Goal: Task Accomplishment & Management: Use online tool/utility

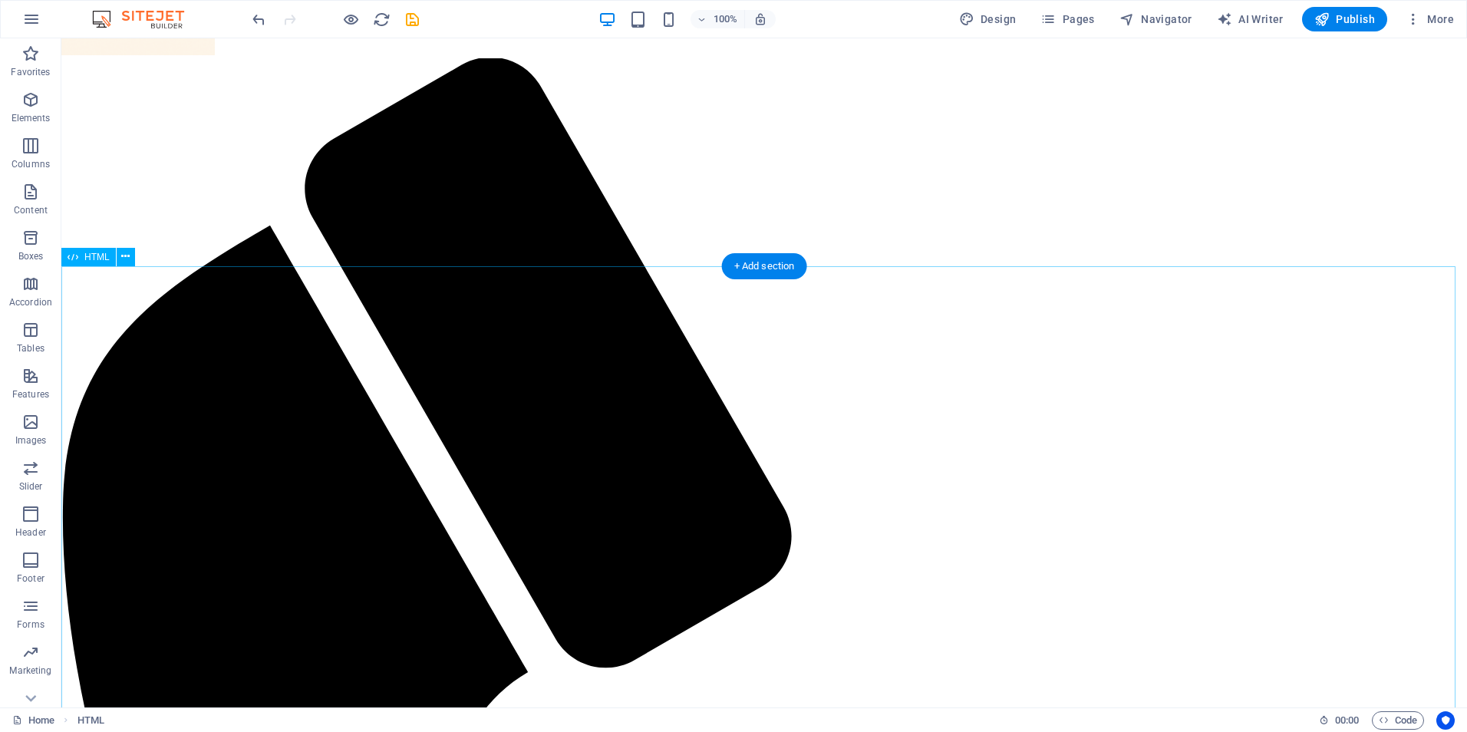
scroll to position [153, 0]
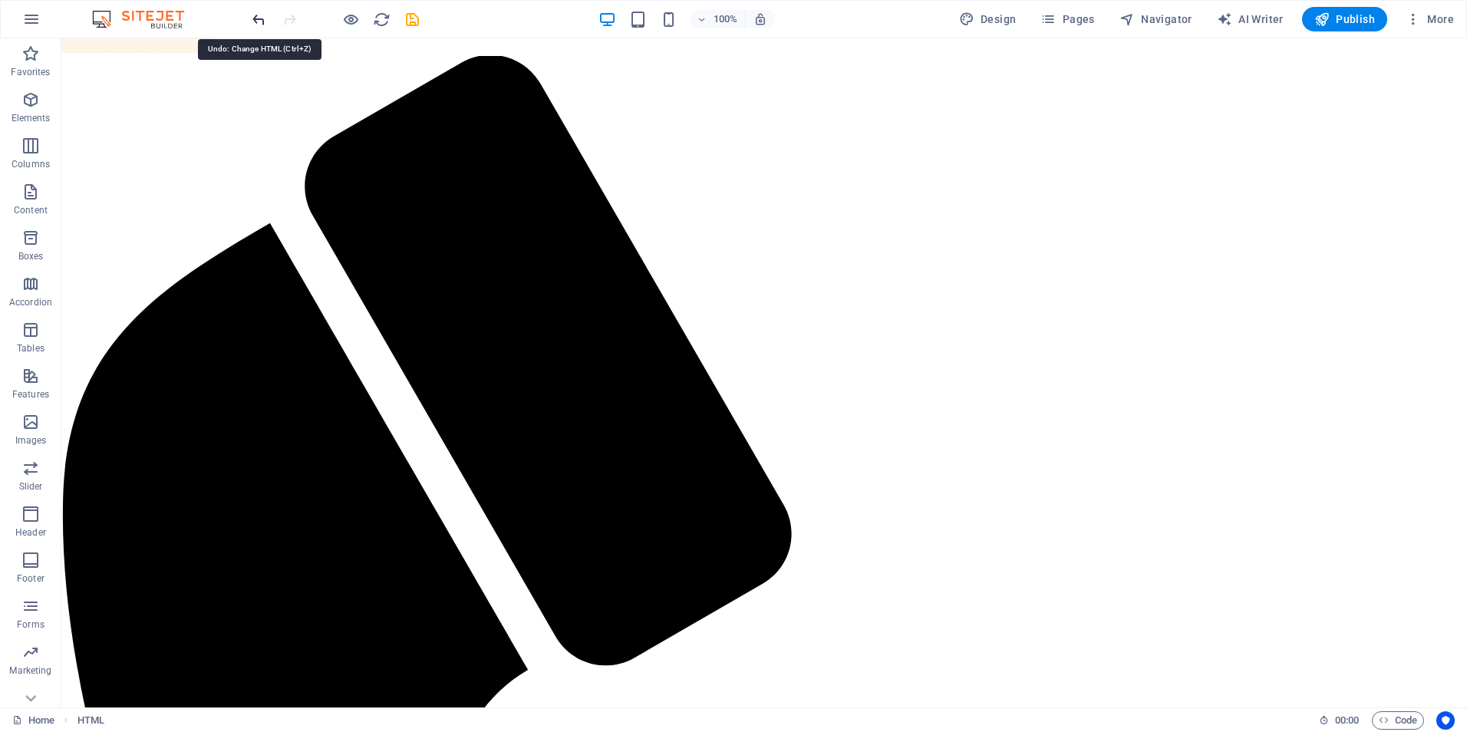
click at [259, 23] on icon "undo" at bounding box center [259, 20] width 18 height 18
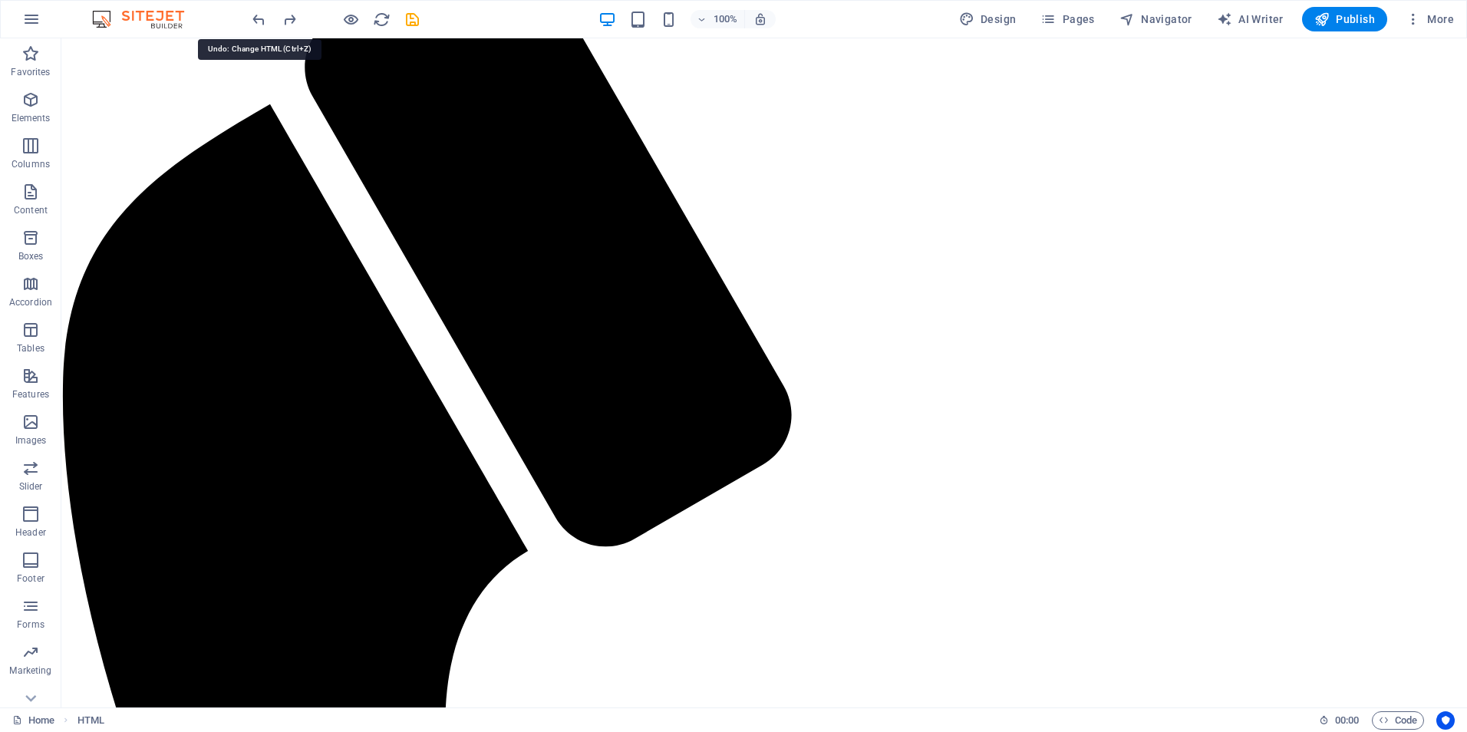
scroll to position [359, 0]
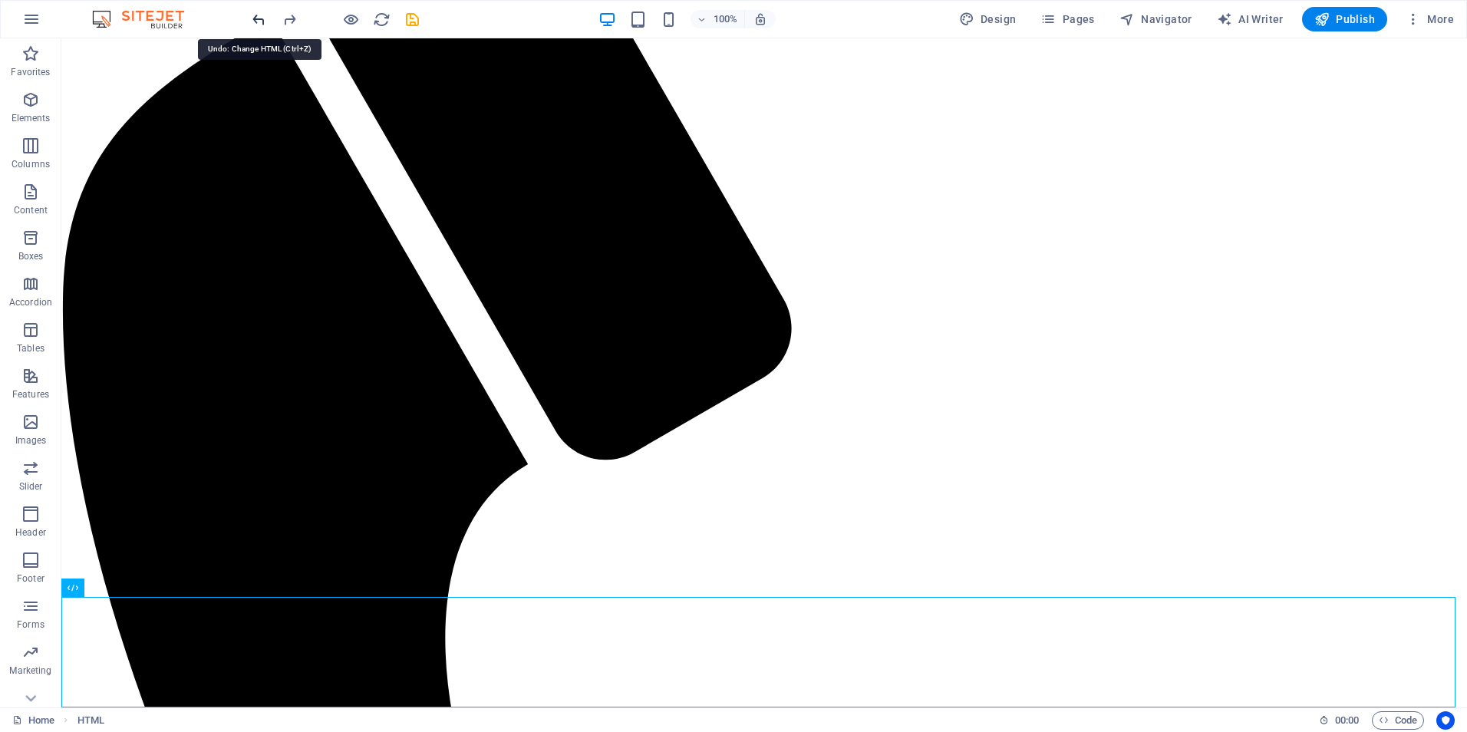
click at [262, 18] on icon "undo" at bounding box center [259, 20] width 18 height 18
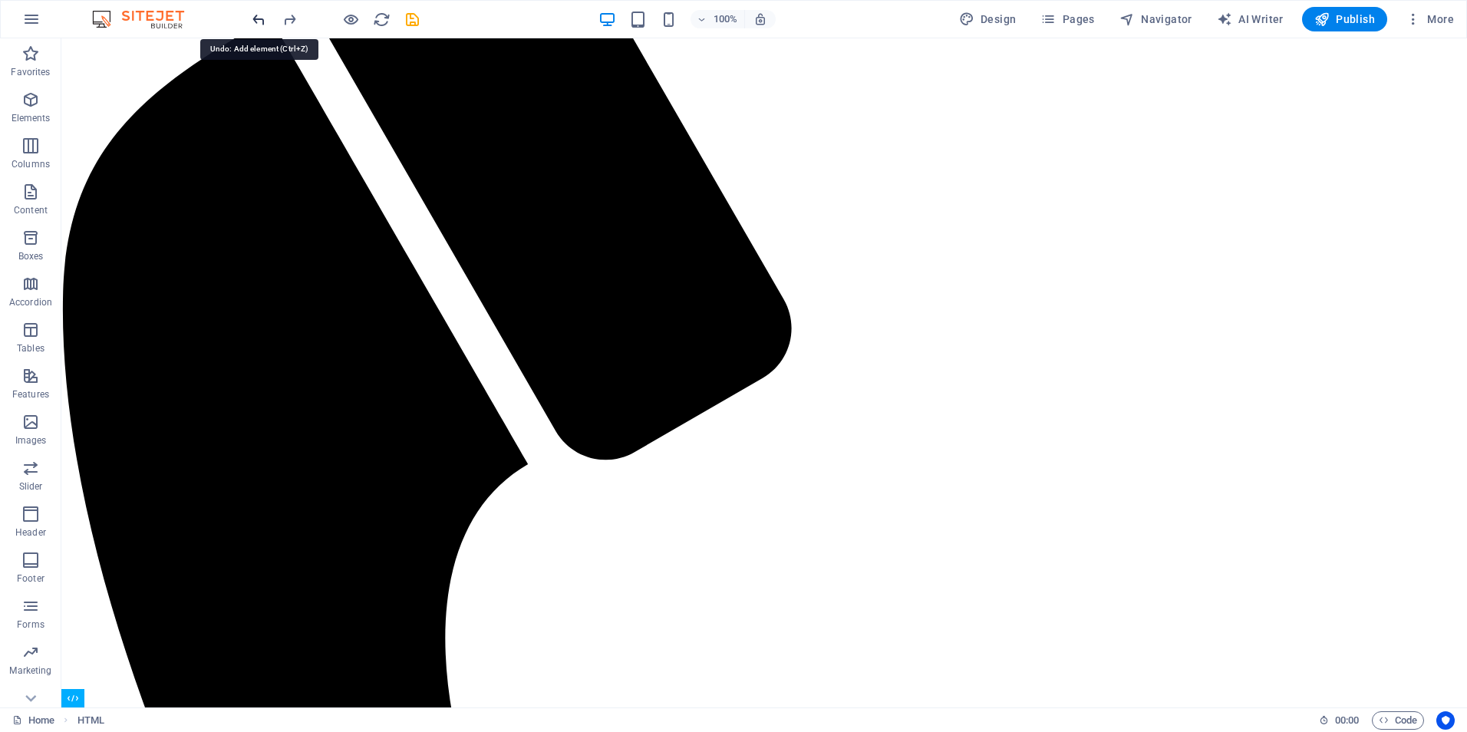
scroll to position [249, 0]
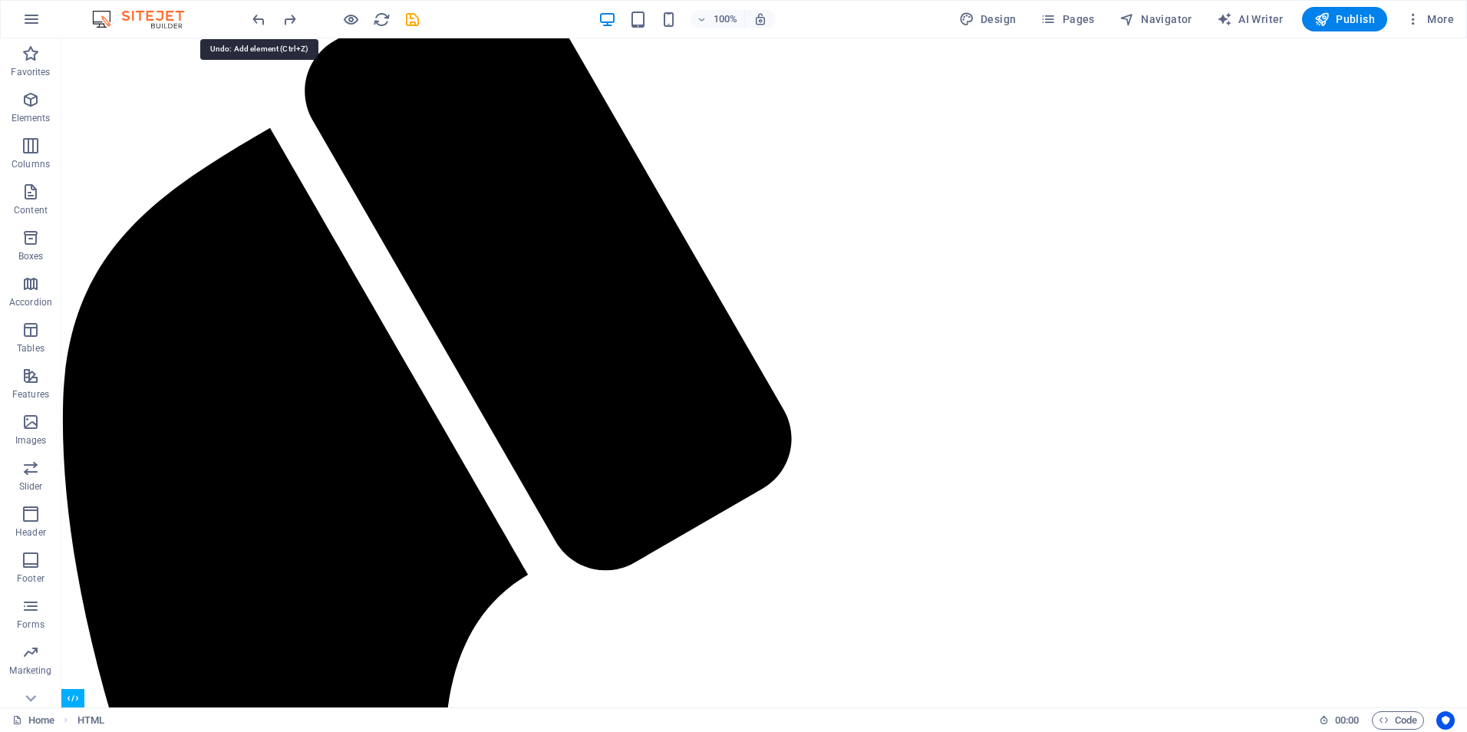
click at [253, 21] on icon "undo" at bounding box center [259, 20] width 18 height 18
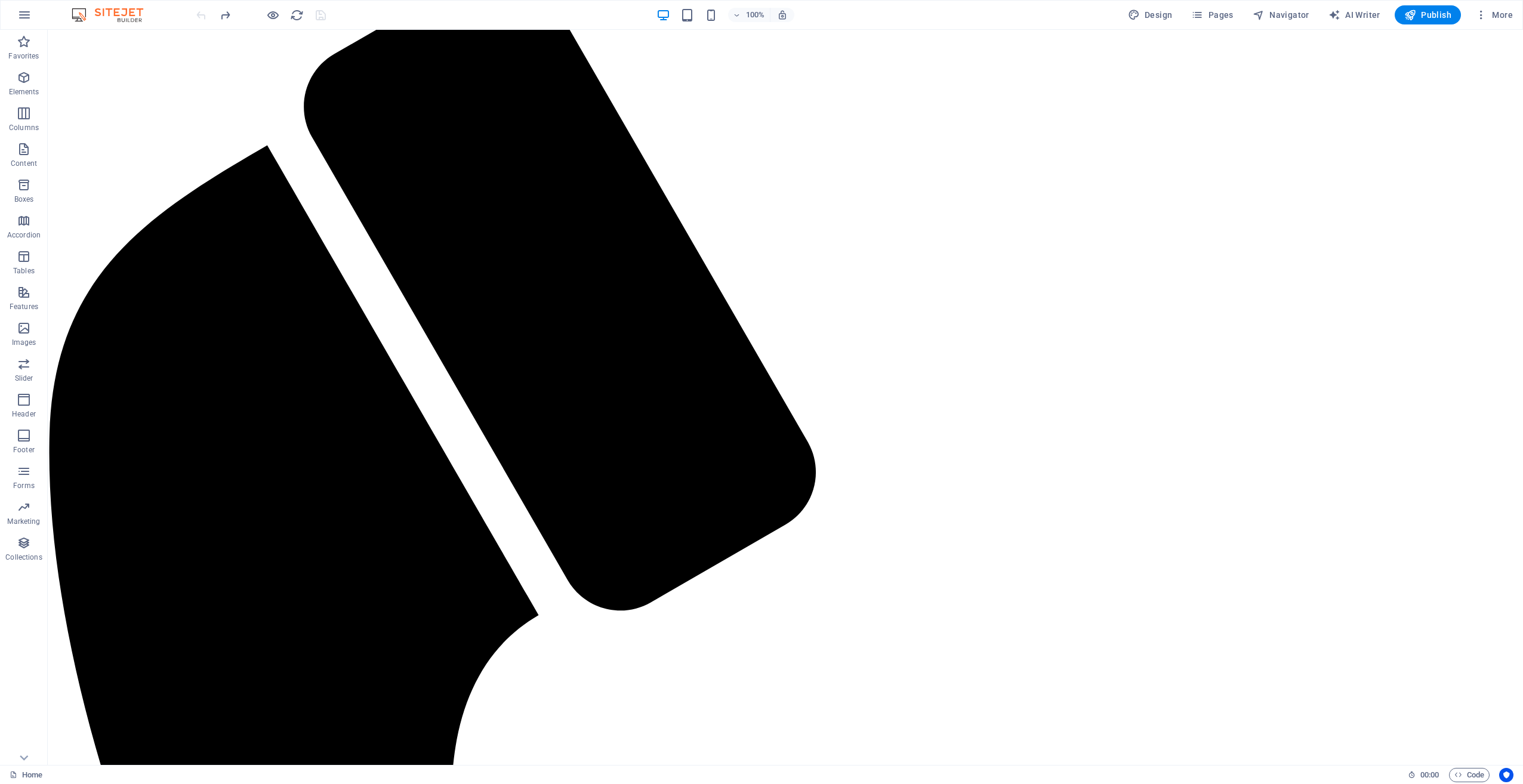
scroll to position [0, 0]
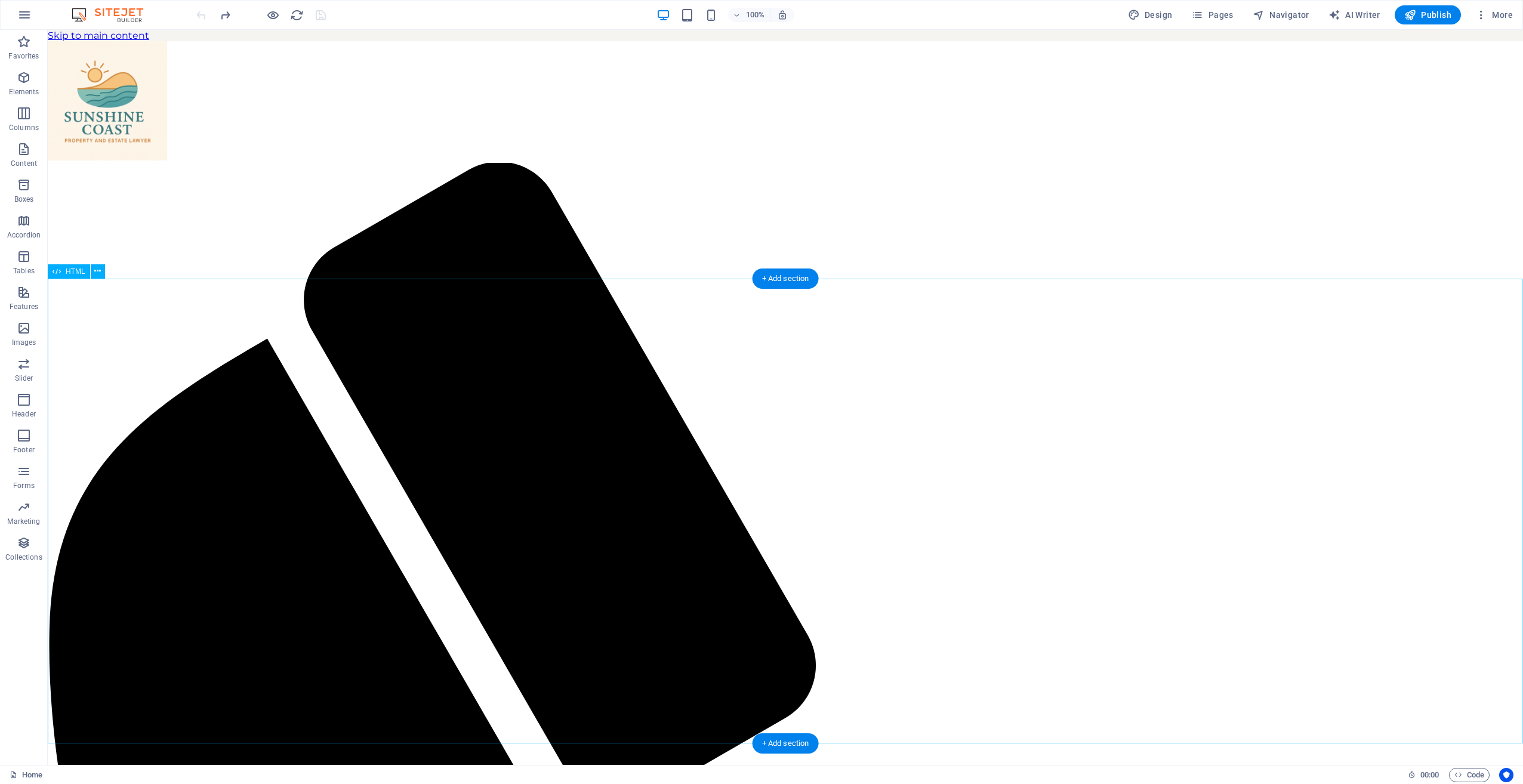
click at [98, 270] on icon at bounding box center [97, 271] width 6 height 12
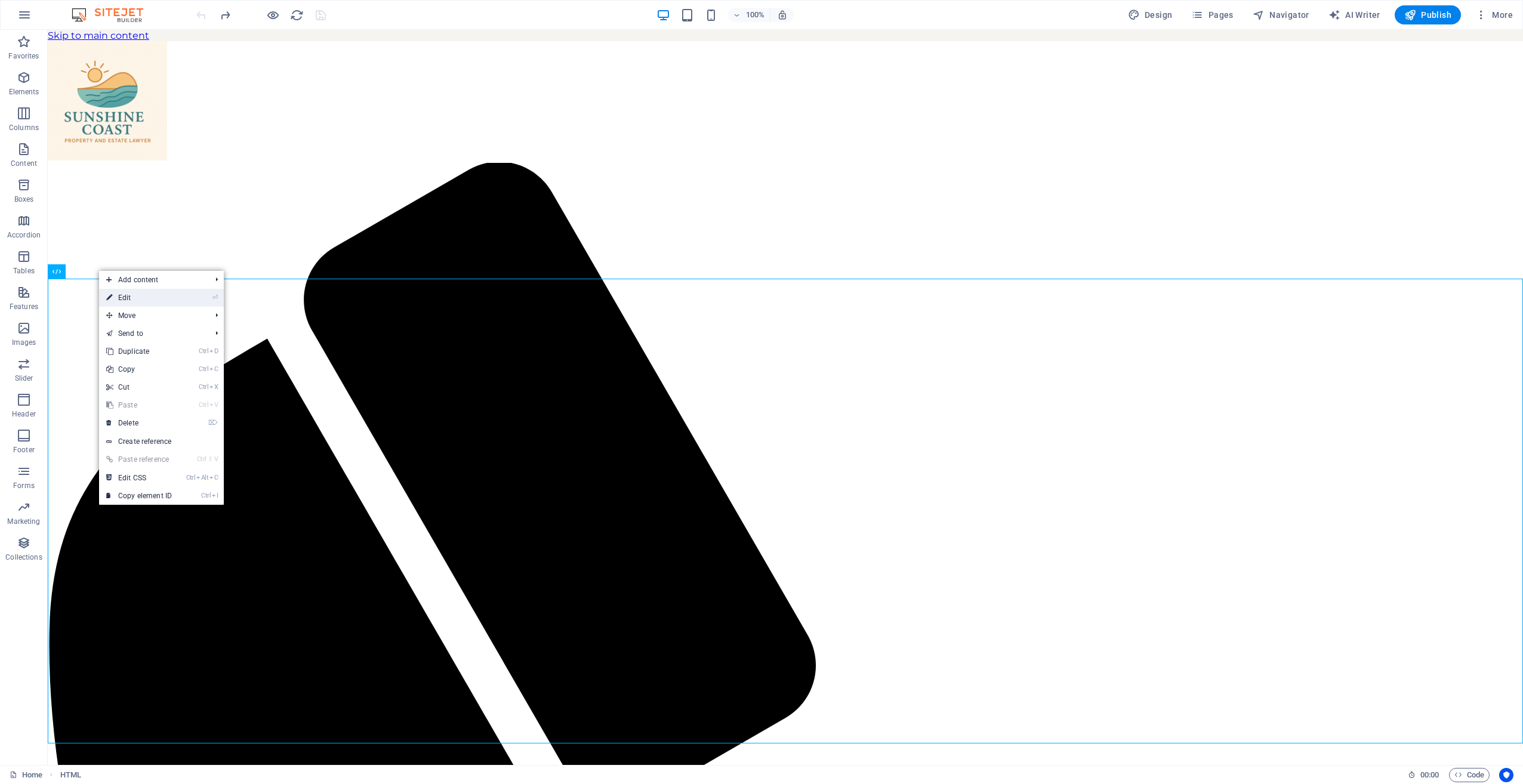
click at [121, 293] on link "⏎ Edit" at bounding box center [138, 297] width 80 height 18
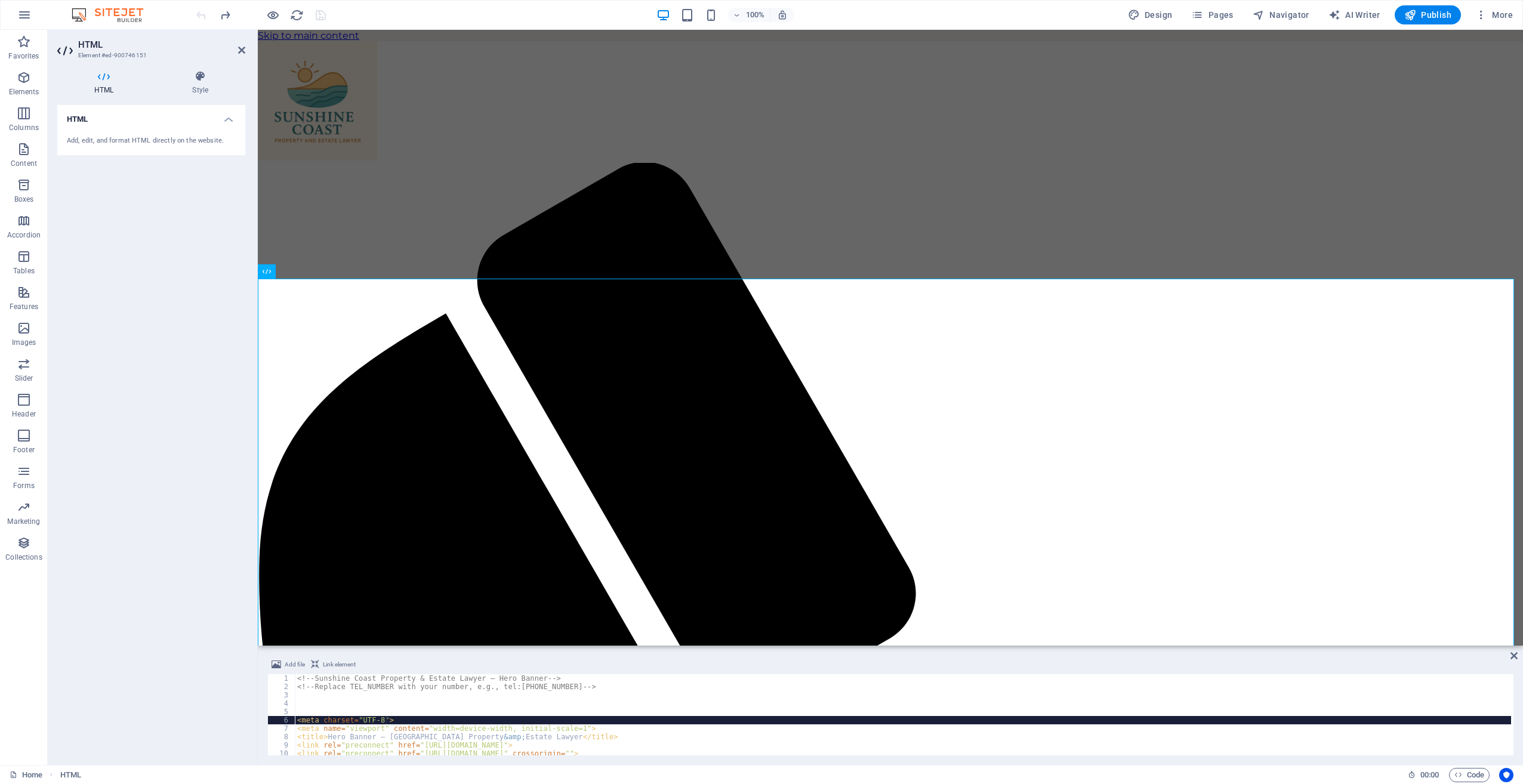
click at [504, 569] on div "<!-- Sunshine Coast Property & Estate Lawyer – Hero Banner --> <!-- Replace TEL…" at bounding box center [1043, 722] width 1497 height 96
type textarea "</div></section>"
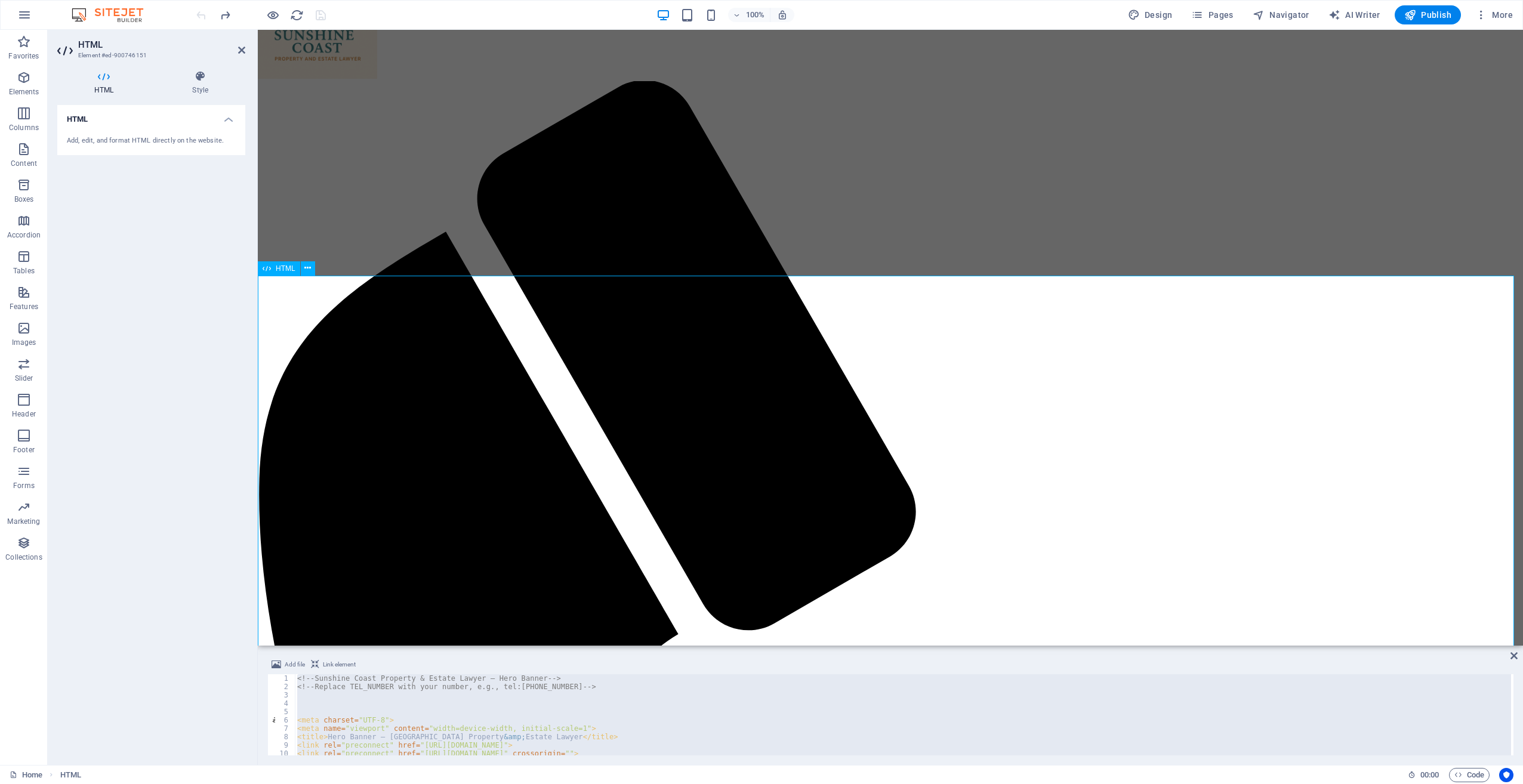
scroll to position [98, 0]
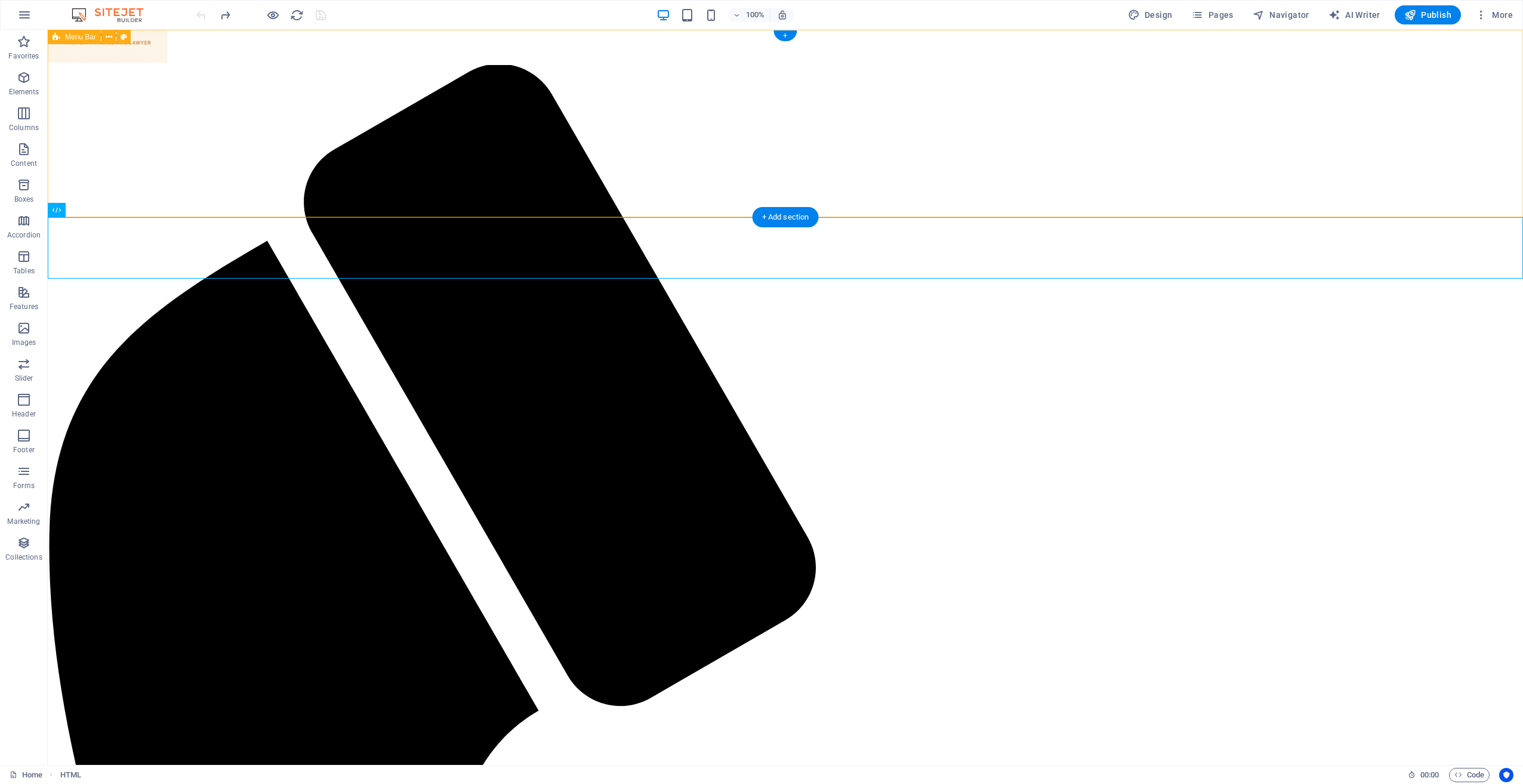
scroll to position [0, 0]
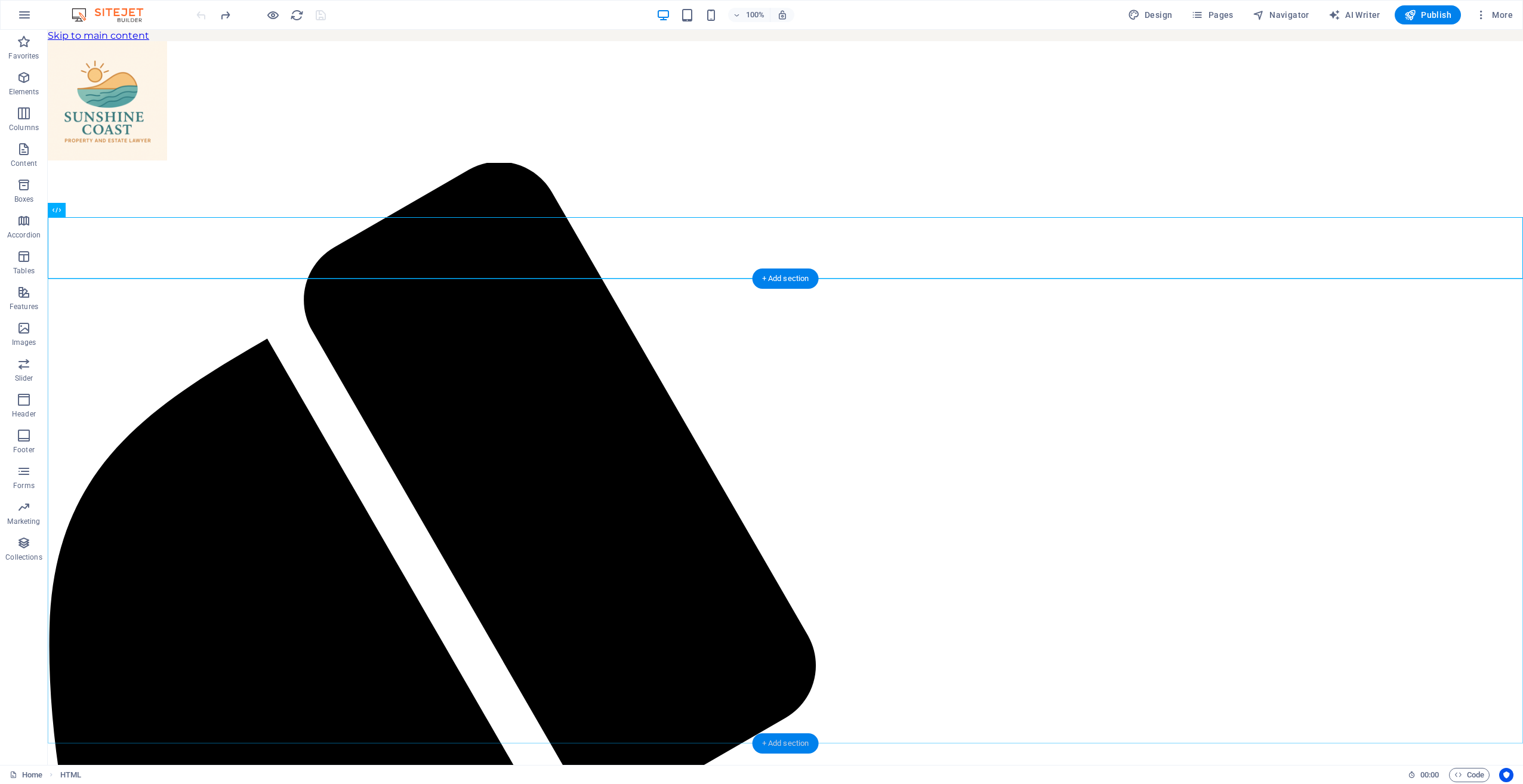
click at [776, 569] on div "+ Add section" at bounding box center [785, 744] width 66 height 20
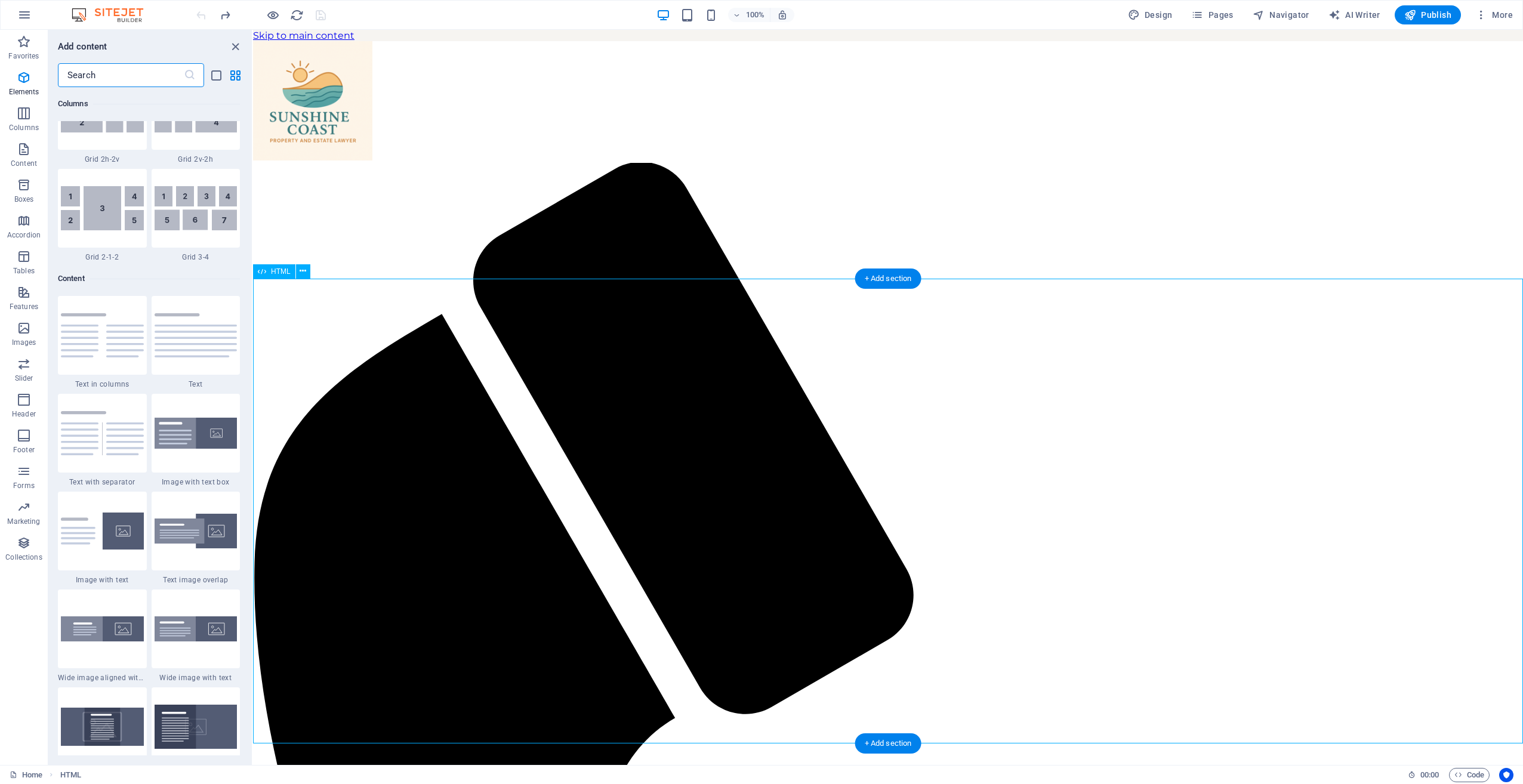
scroll to position [2088, 0]
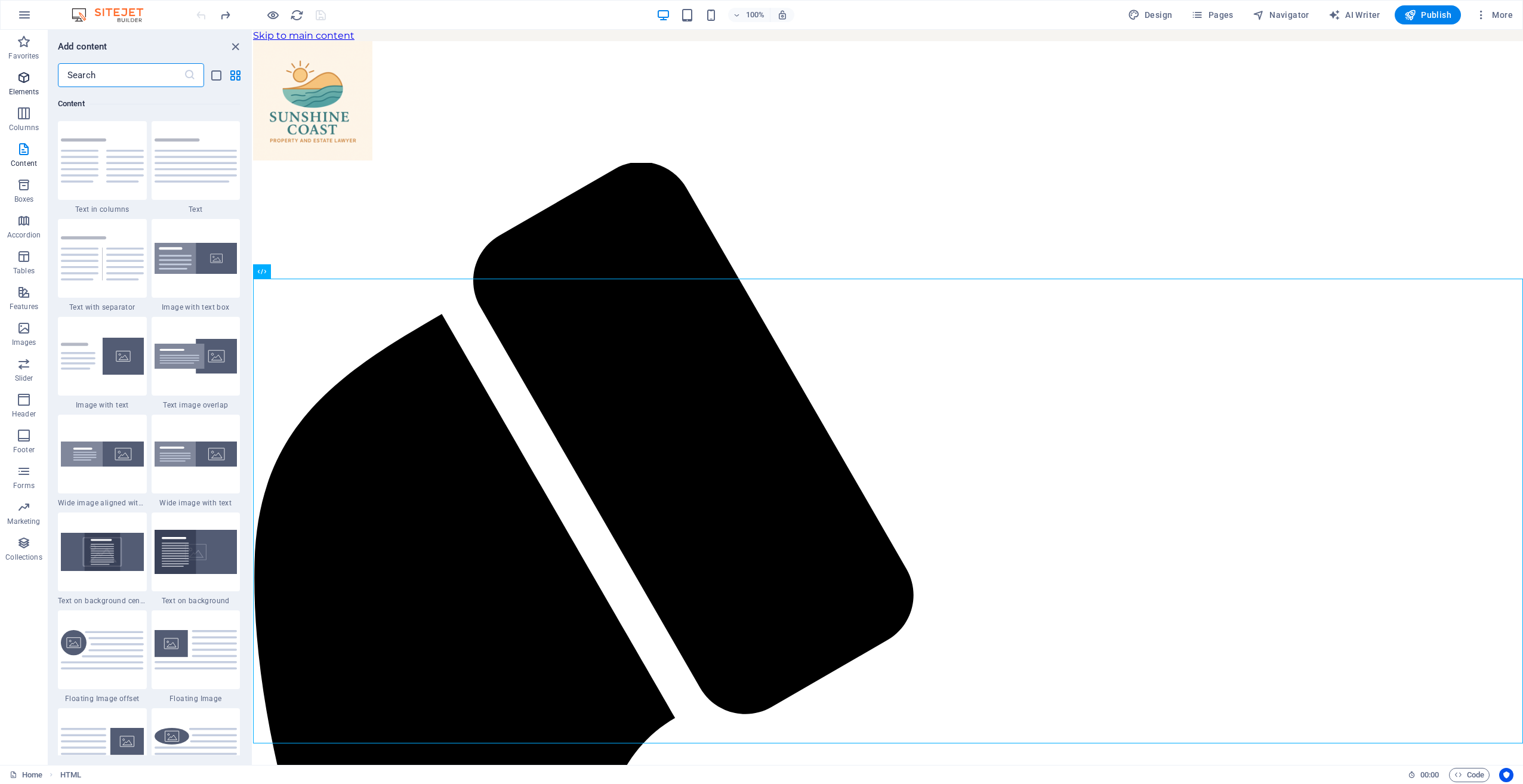
click at [26, 82] on icon "button" at bounding box center [23, 78] width 14 height 14
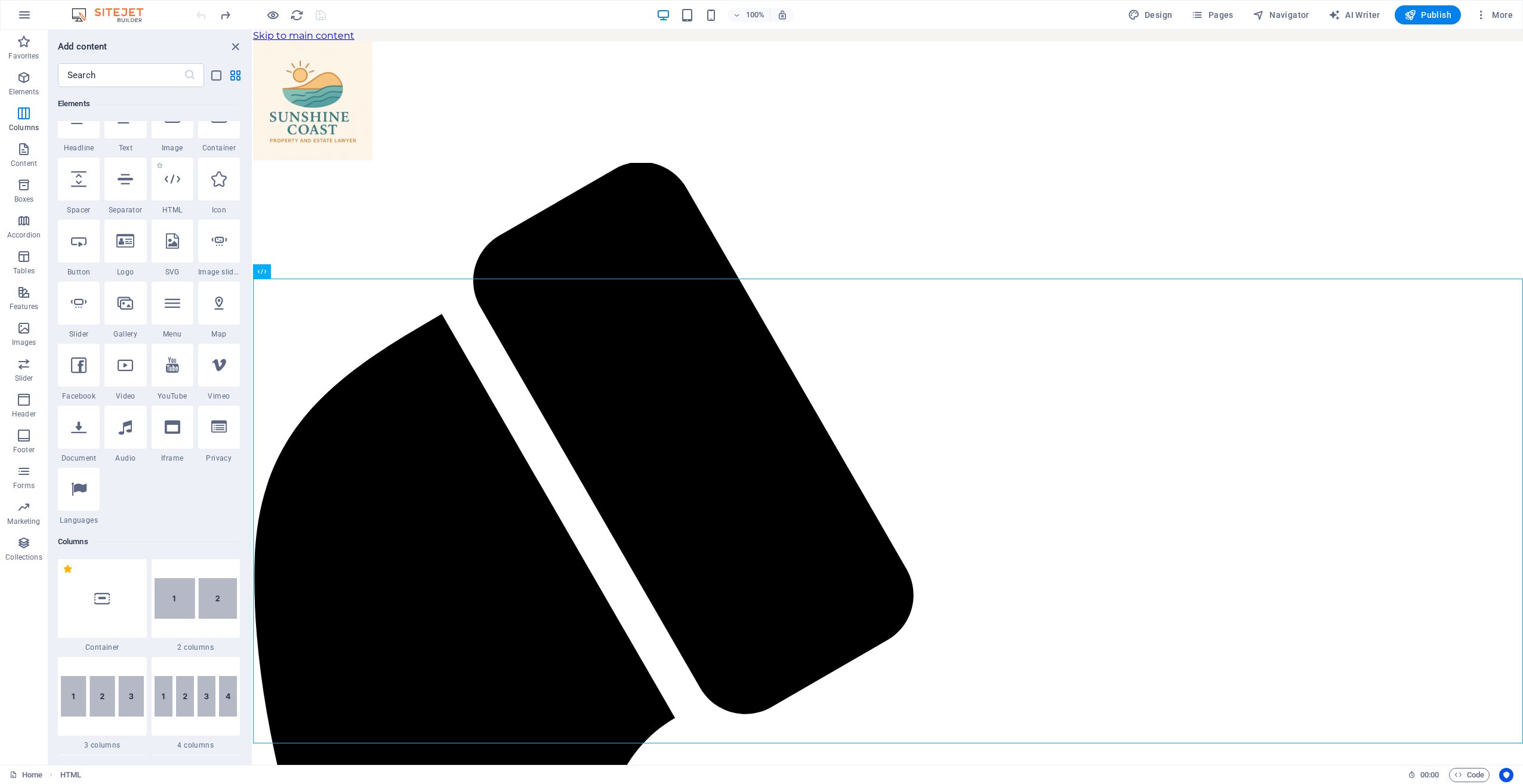
scroll to position [127, 0]
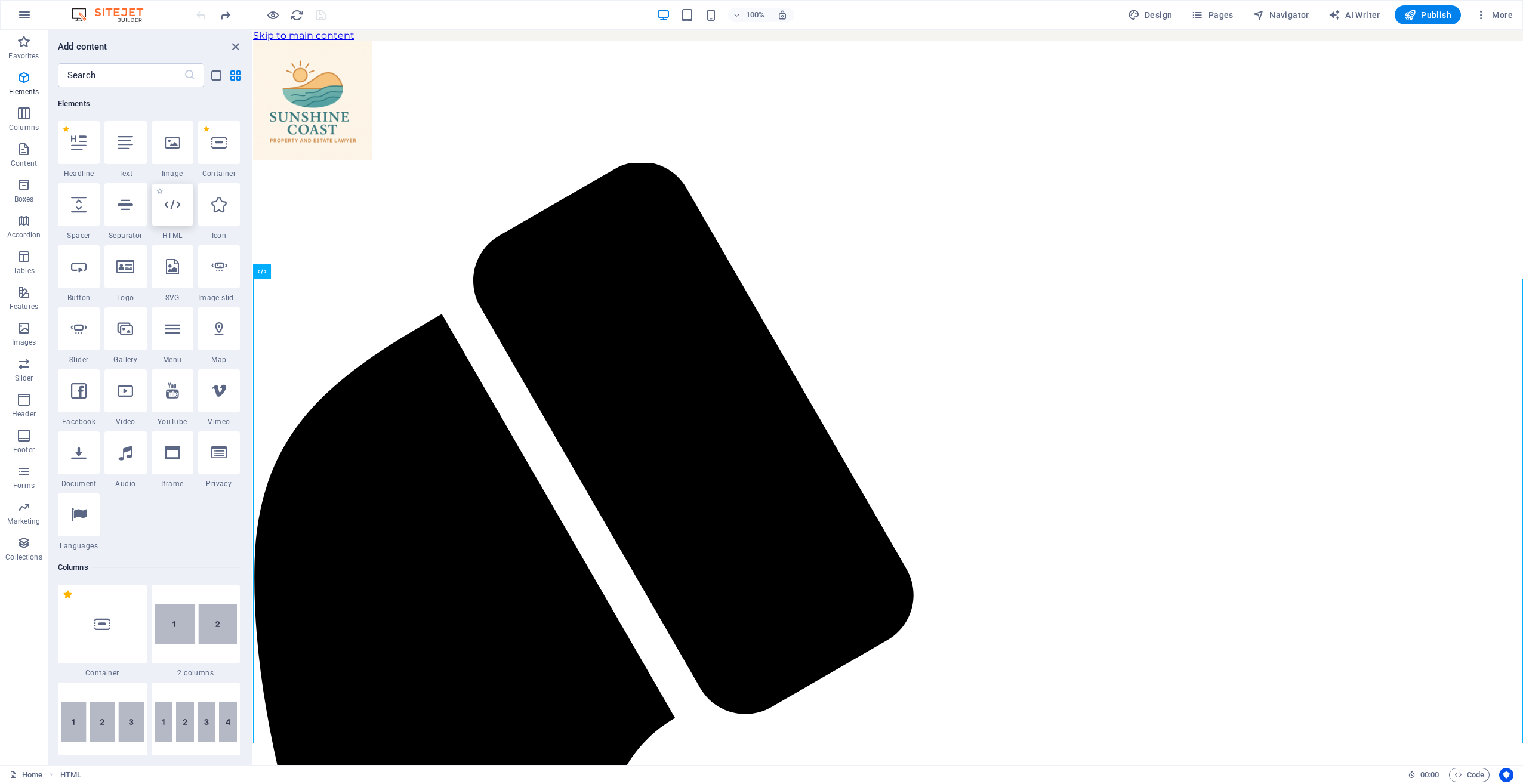
click at [182, 200] on div at bounding box center [173, 205] width 42 height 43
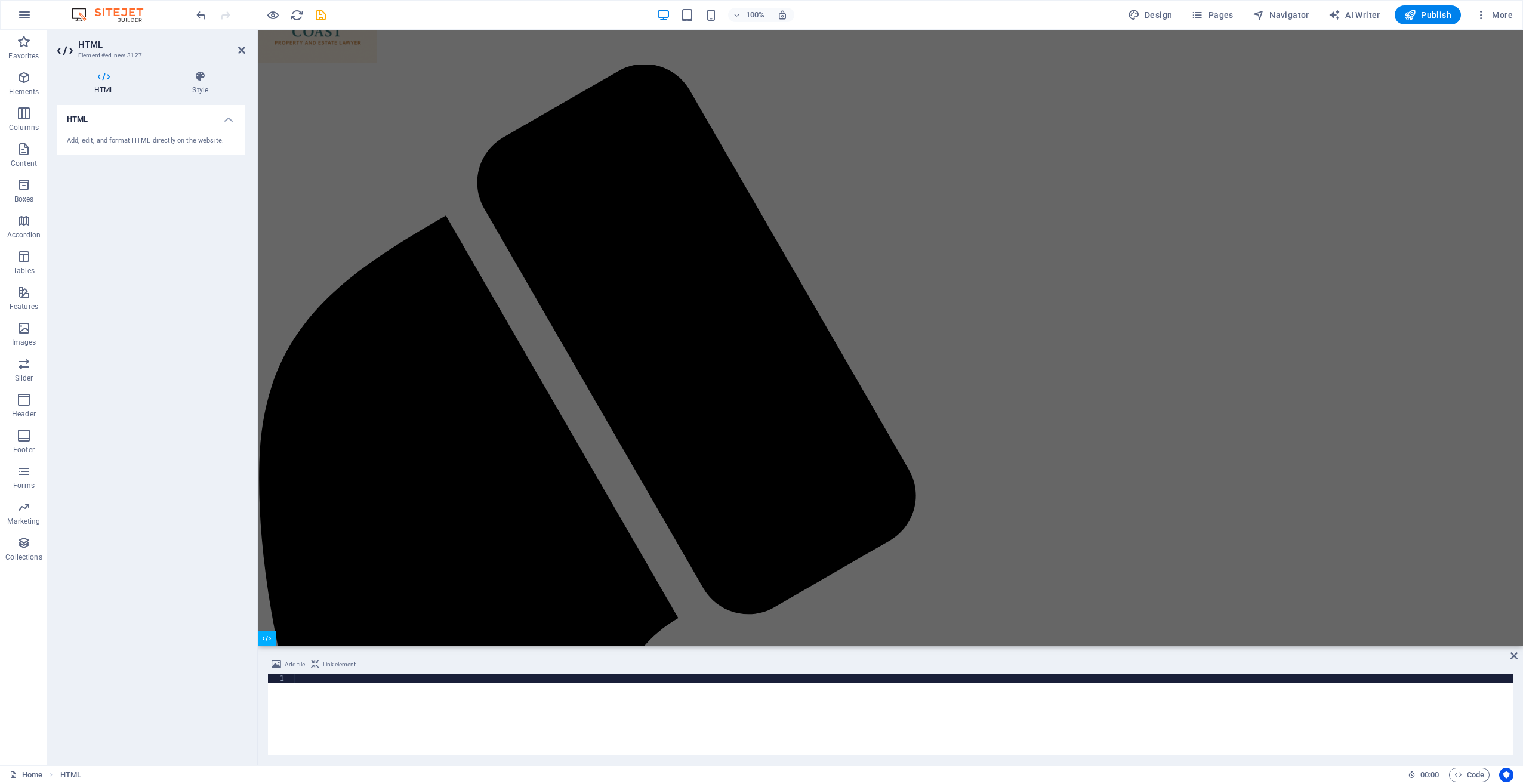
click at [371, 569] on div at bounding box center [902, 723] width 1222 height 98
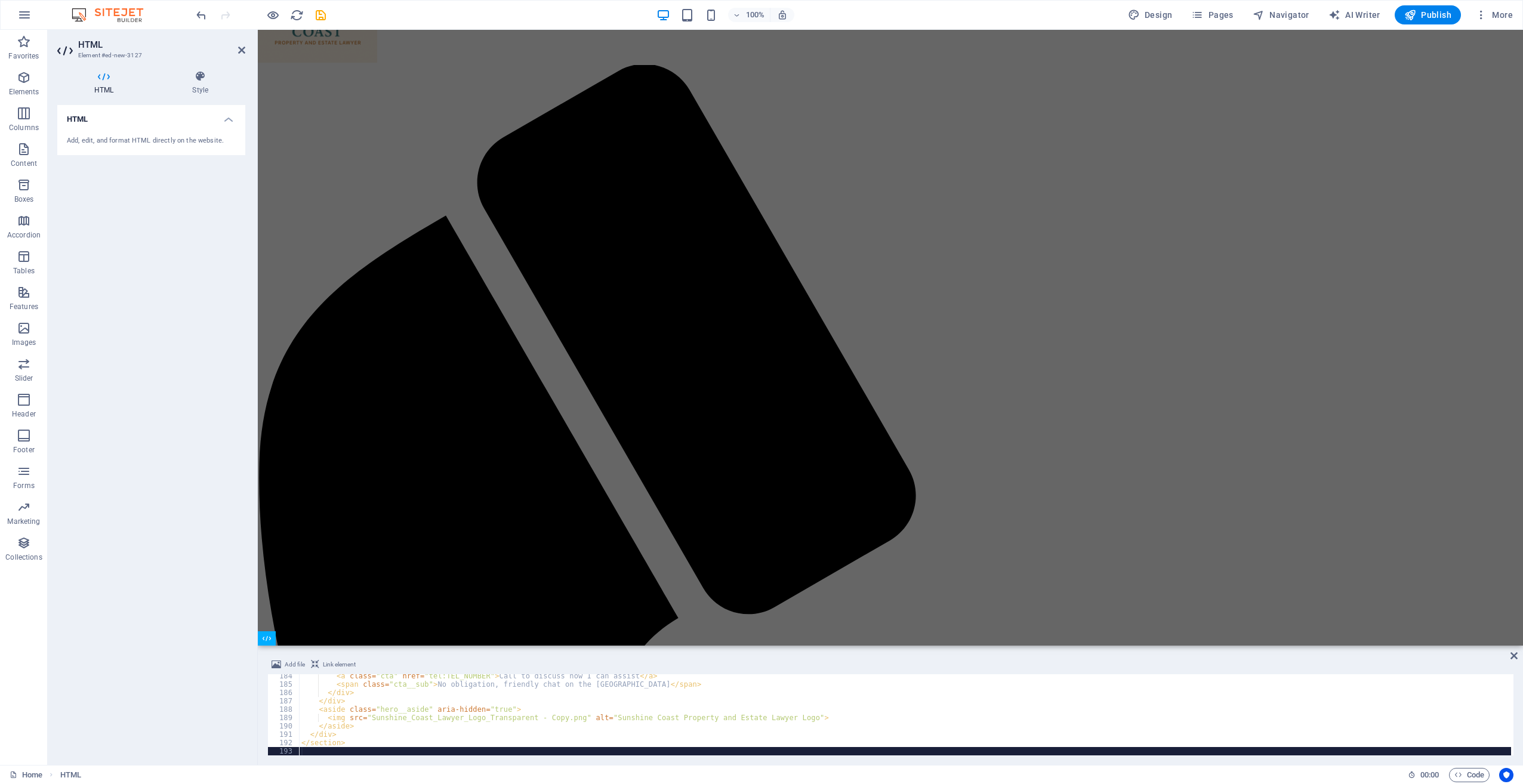
scroll to position [1531, 0]
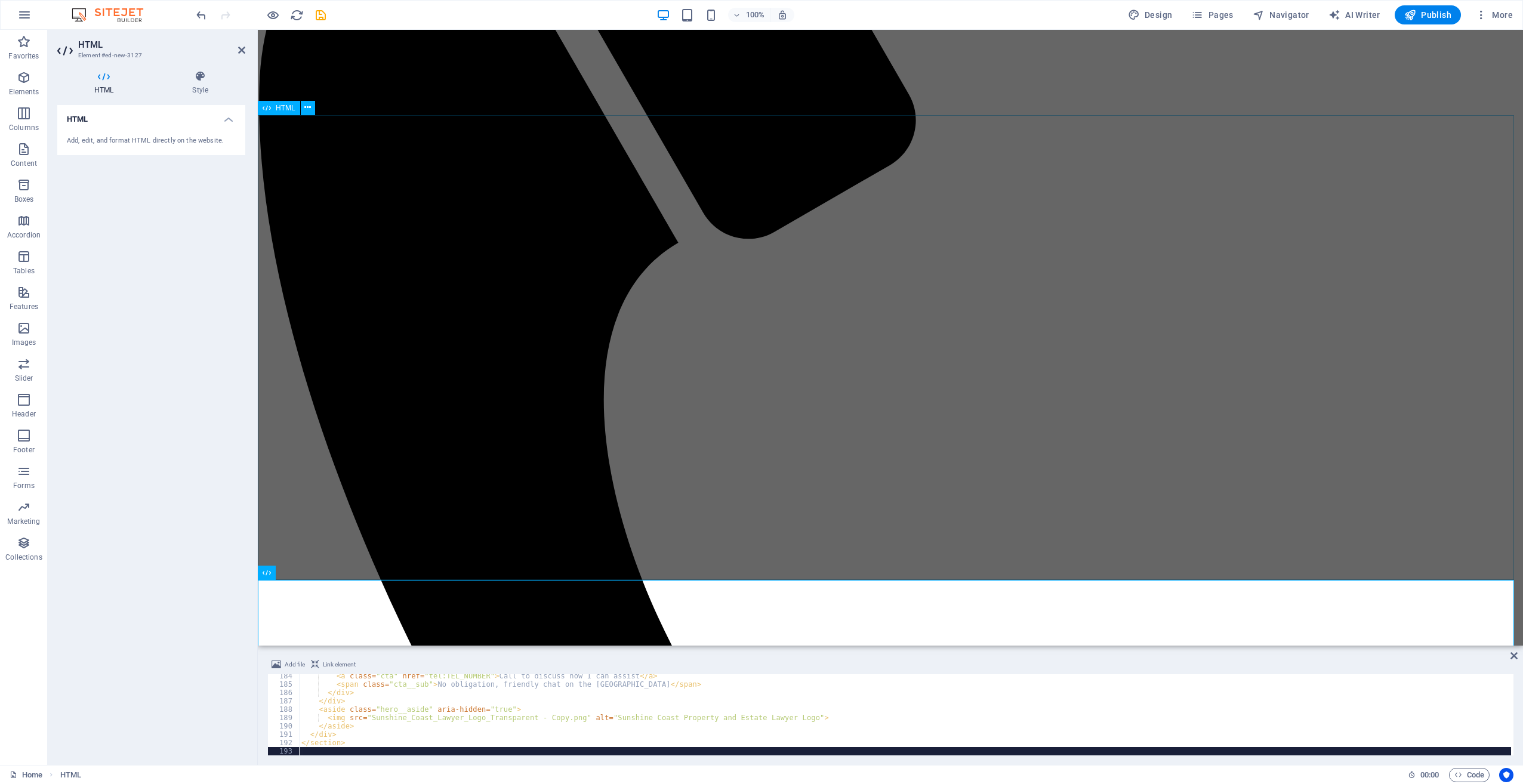
scroll to position [563, 0]
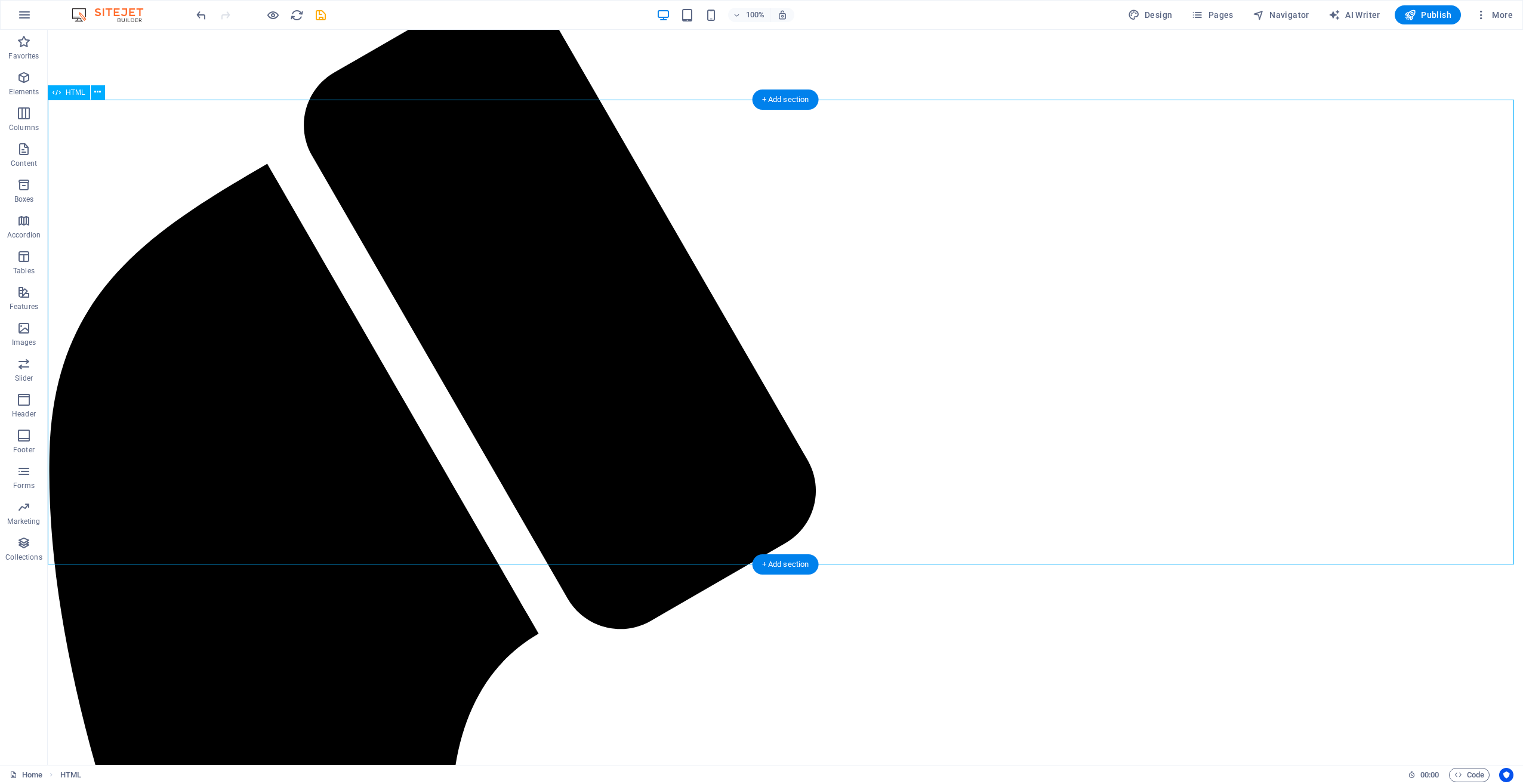
scroll to position [179, 0]
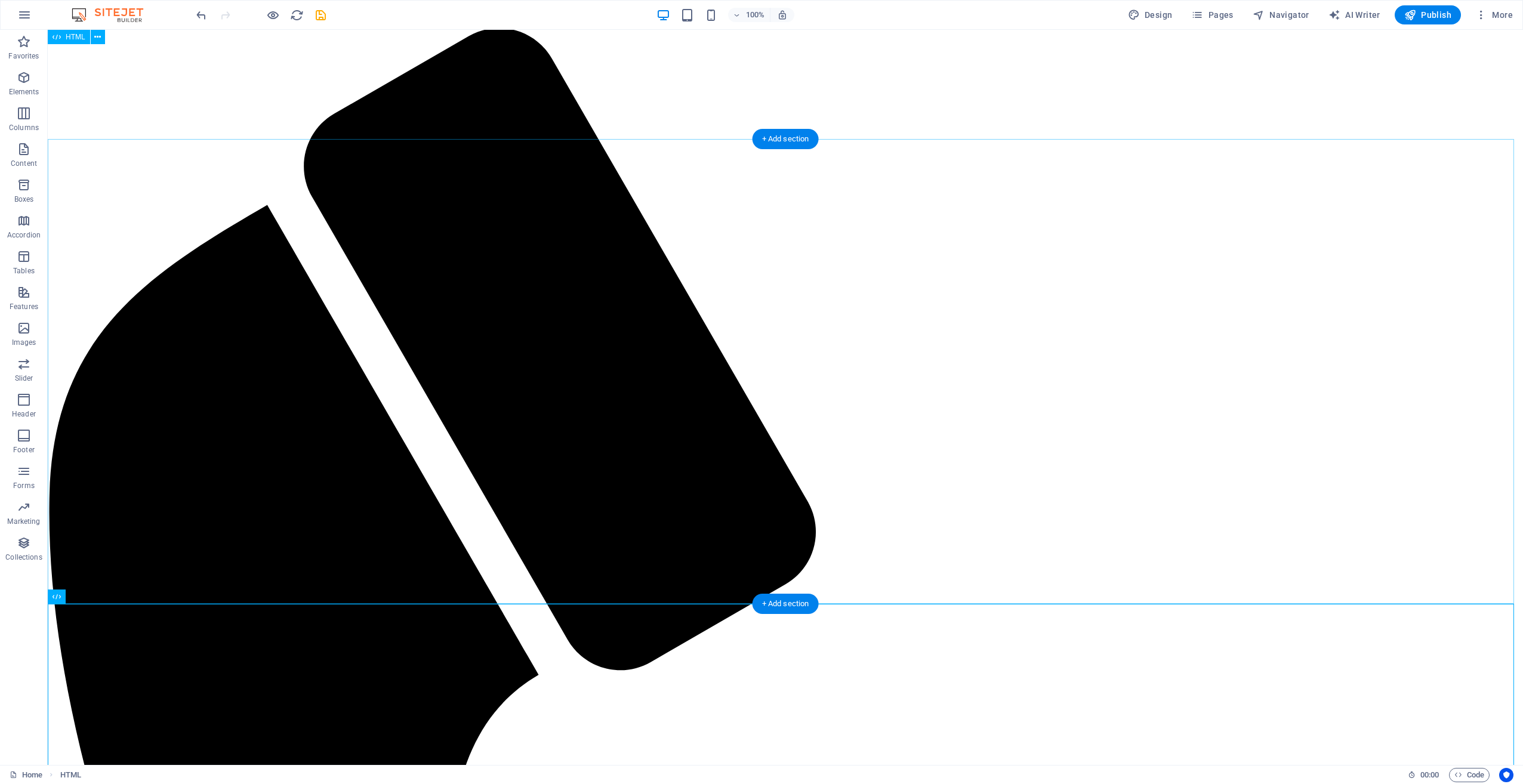
scroll to position [0, 0]
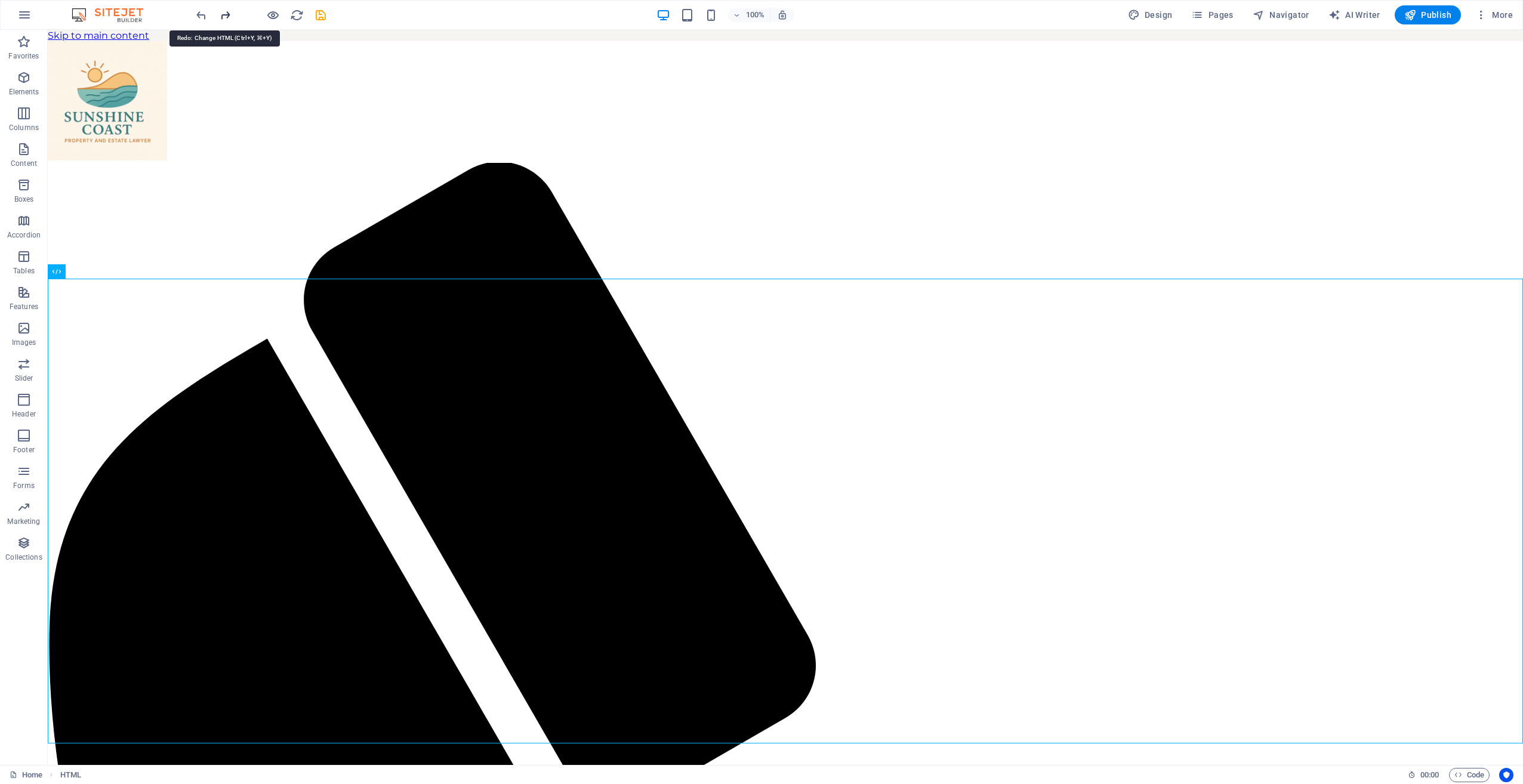
click at [223, 17] on icon "redo" at bounding box center [226, 16] width 14 height 14
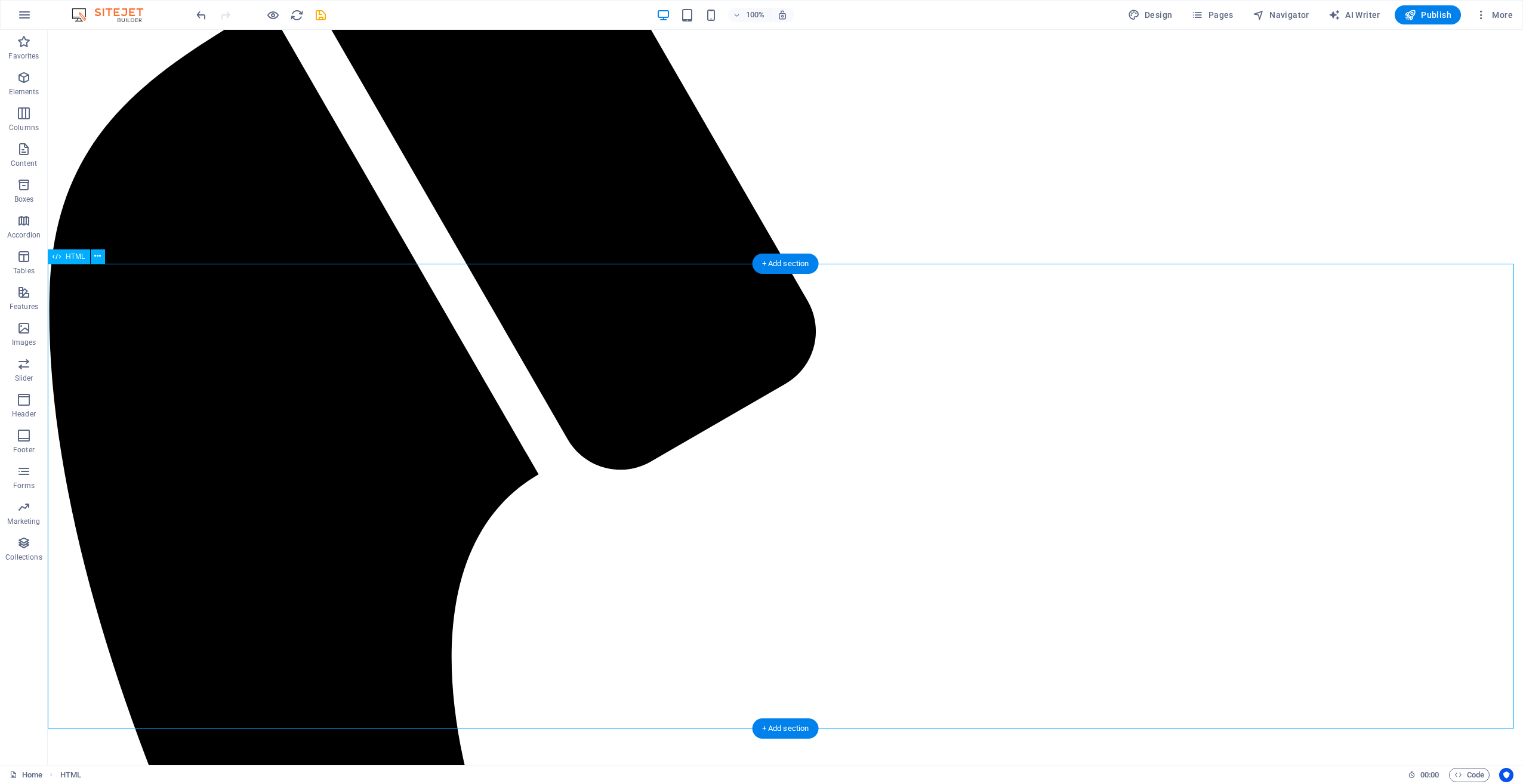
scroll to position [358, 0]
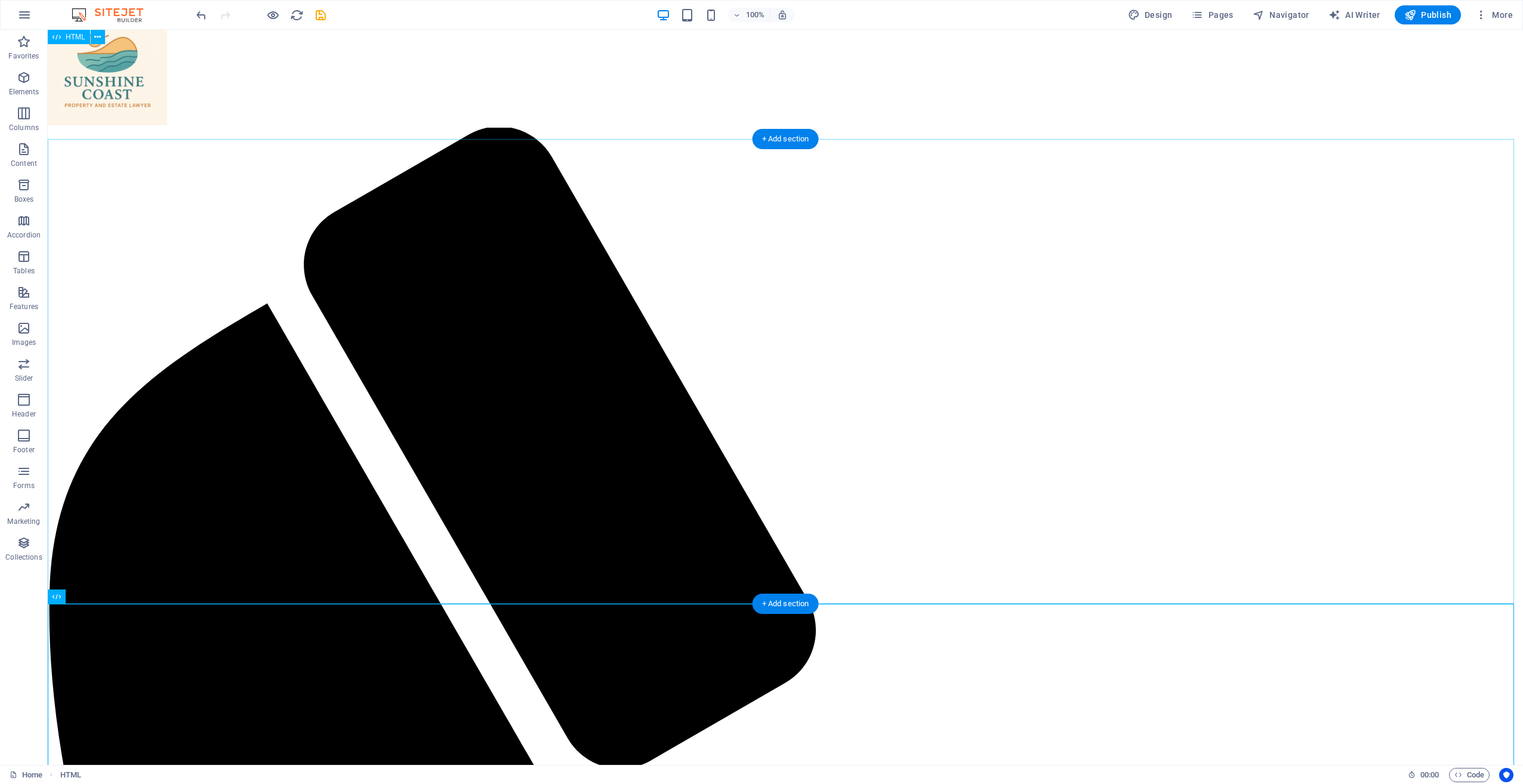
scroll to position [0, 0]
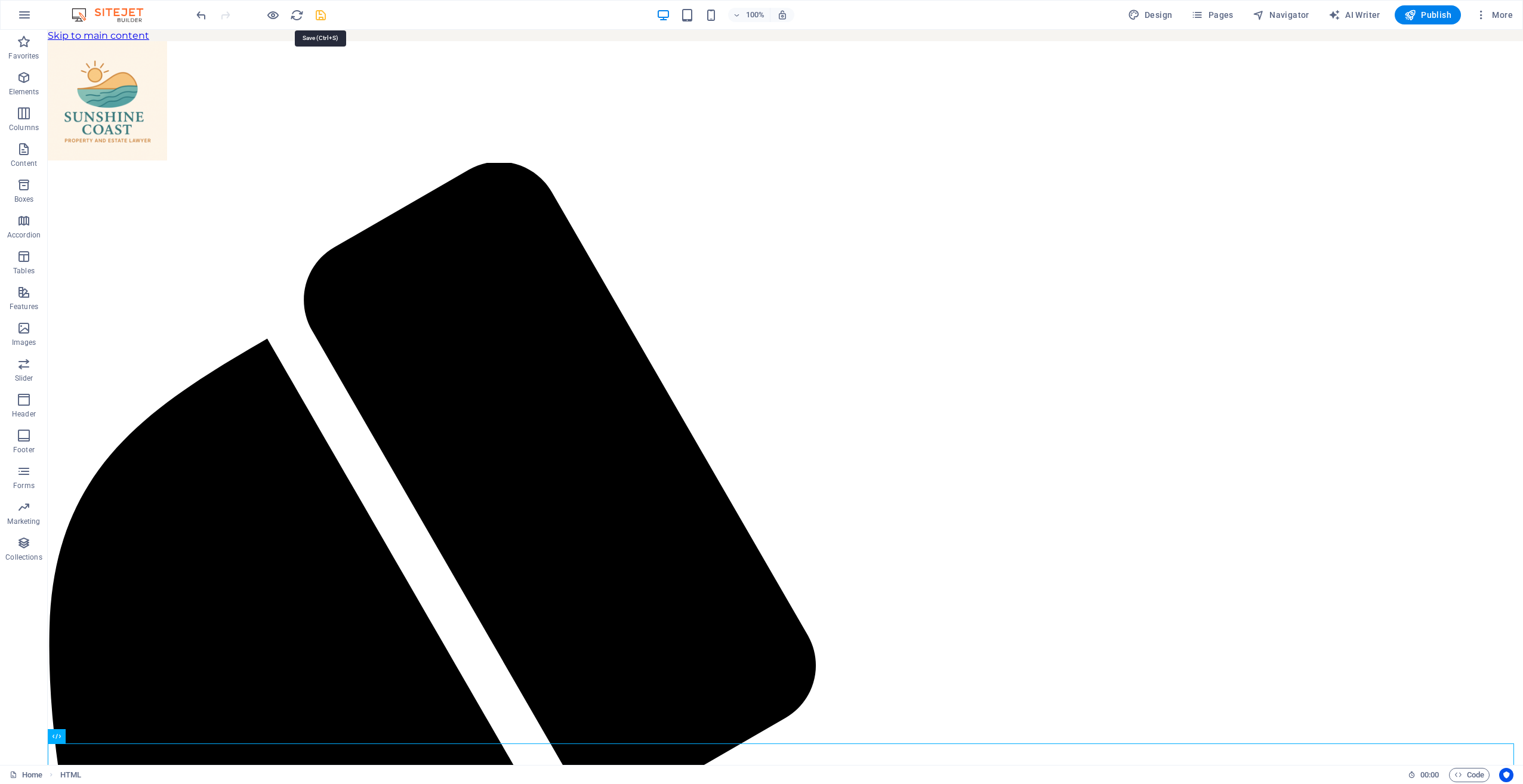
click at [319, 13] on icon "save" at bounding box center [321, 16] width 14 height 14
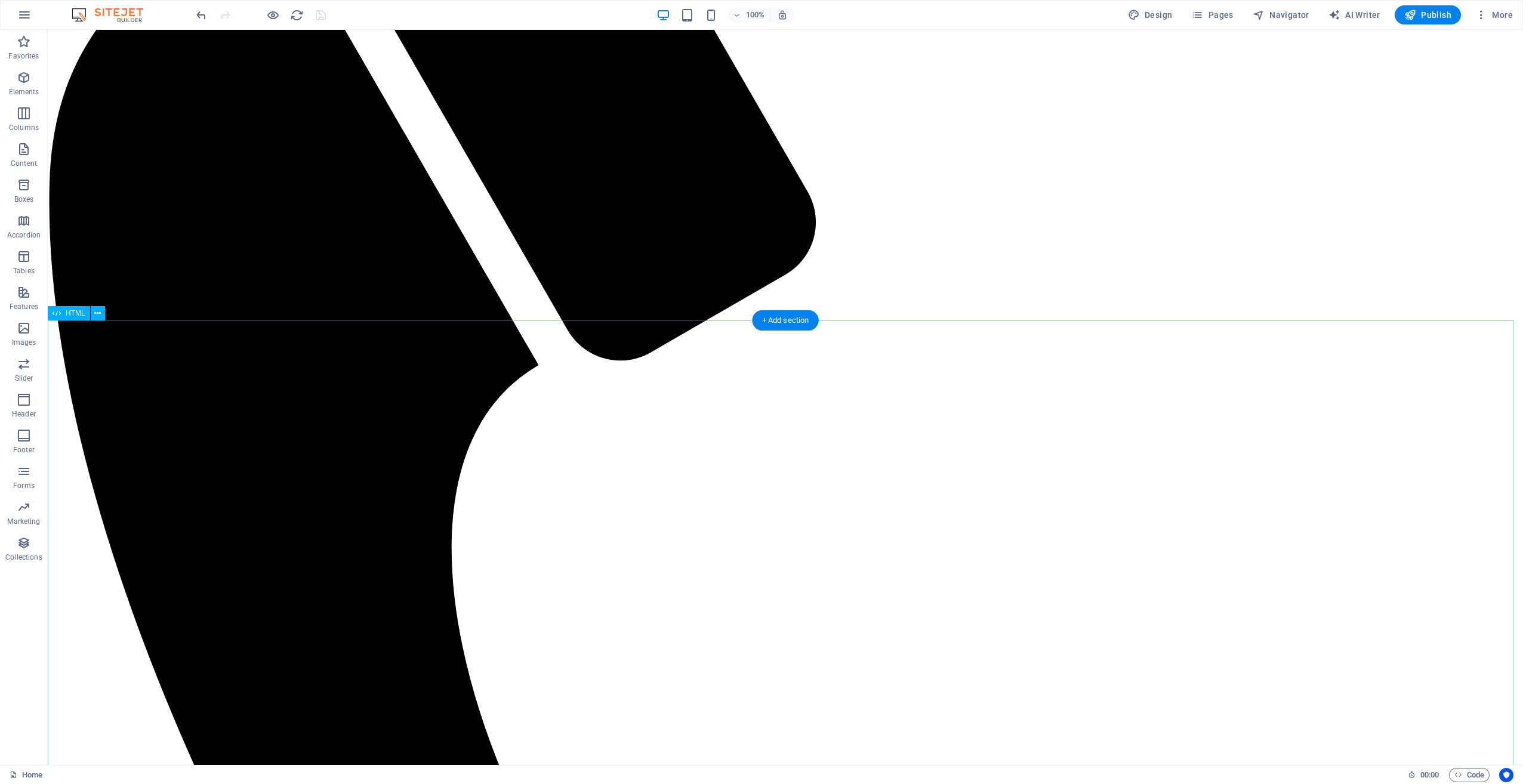
scroll to position [444, 0]
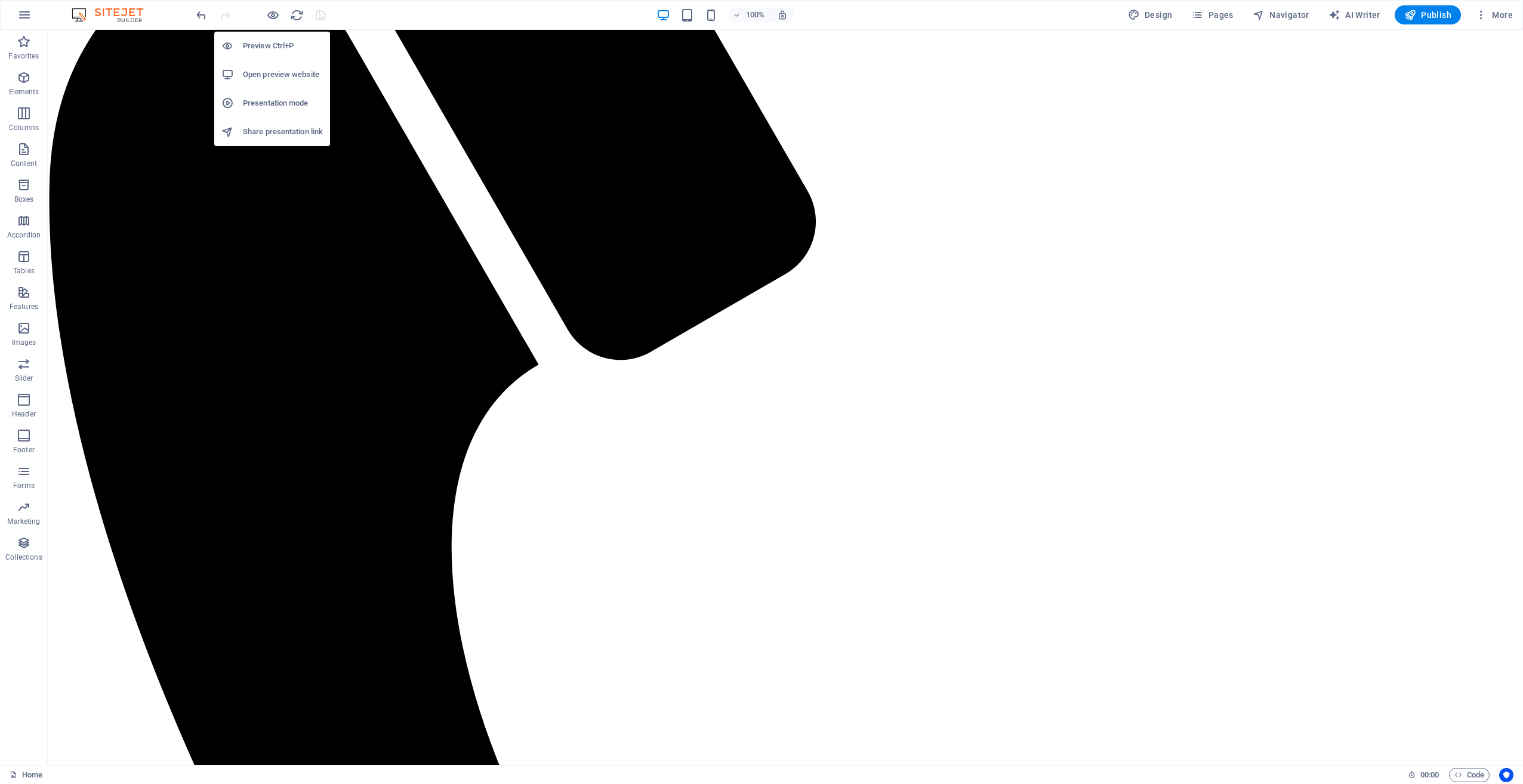
click at [292, 68] on h6 "Open preview website" at bounding box center [282, 75] width 80 height 14
